Goal: Task Accomplishment & Management: Complete application form

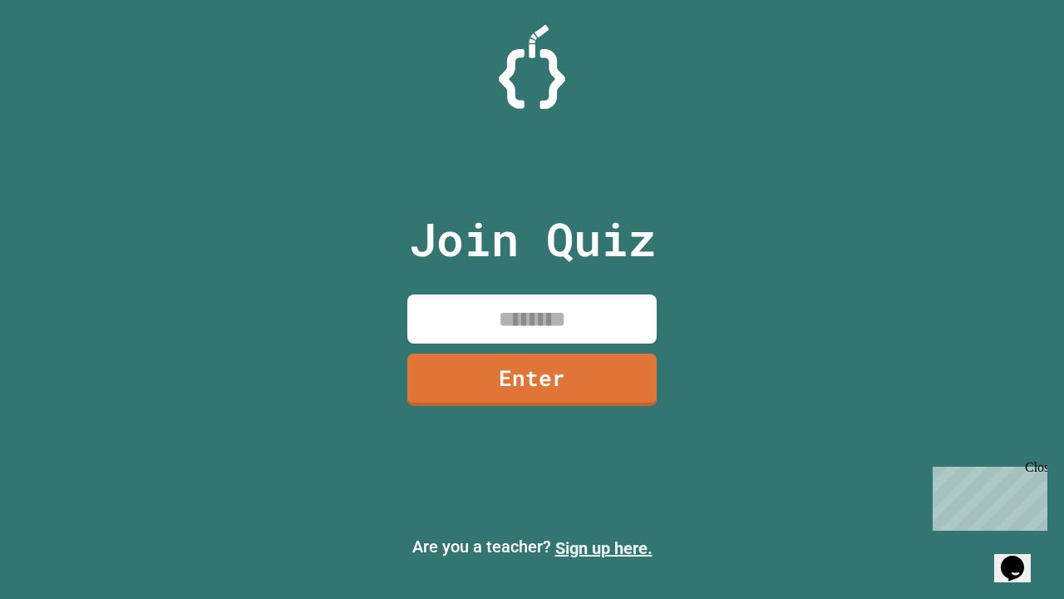
click at [604, 548] on link "Sign up here." at bounding box center [603, 548] width 97 height 20
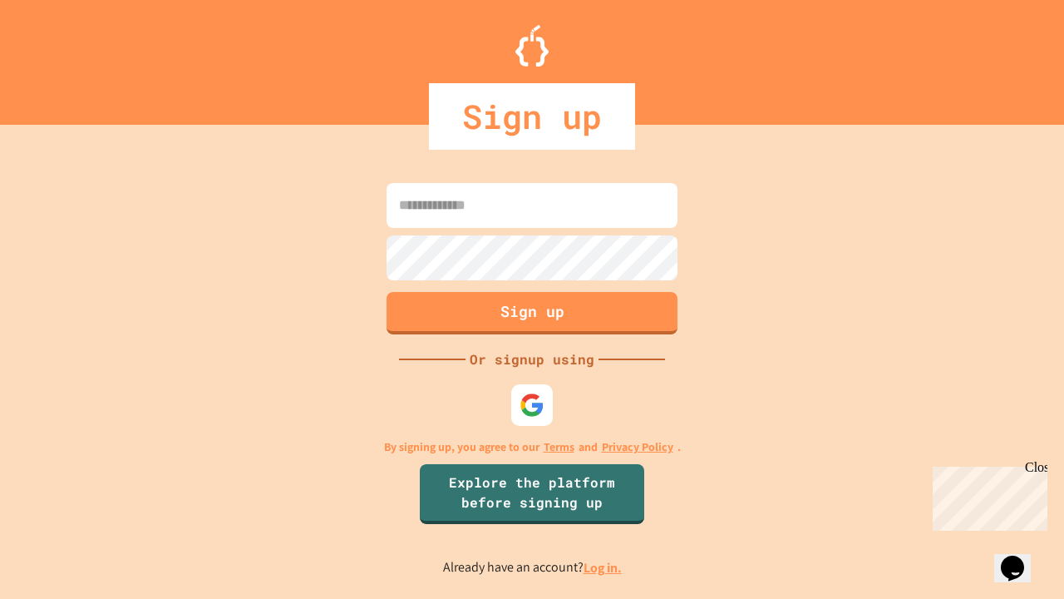
click at [604, 567] on link "Log in." at bounding box center [603, 567] width 38 height 17
